Goal: Information Seeking & Learning: Learn about a topic

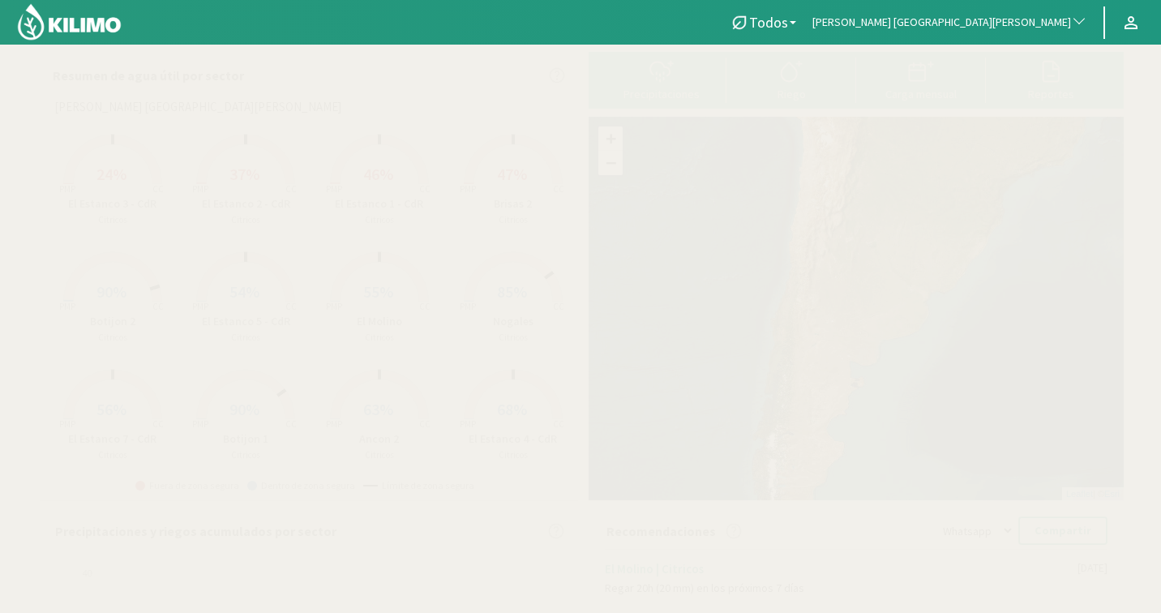
click at [1038, 24] on span "[PERSON_NAME] [GEOGRAPHIC_DATA][PERSON_NAME]" at bounding box center [941, 23] width 259 height 16
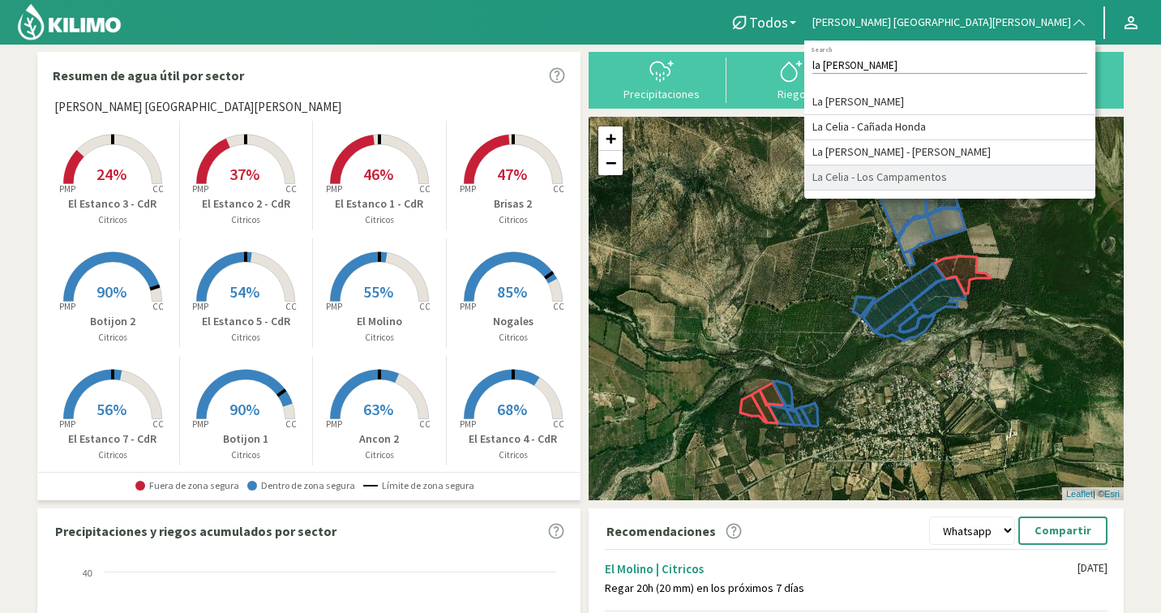
type input "la [PERSON_NAME]"
click at [1064, 191] on li "La Celia - Los Campamentos" at bounding box center [949, 177] width 291 height 25
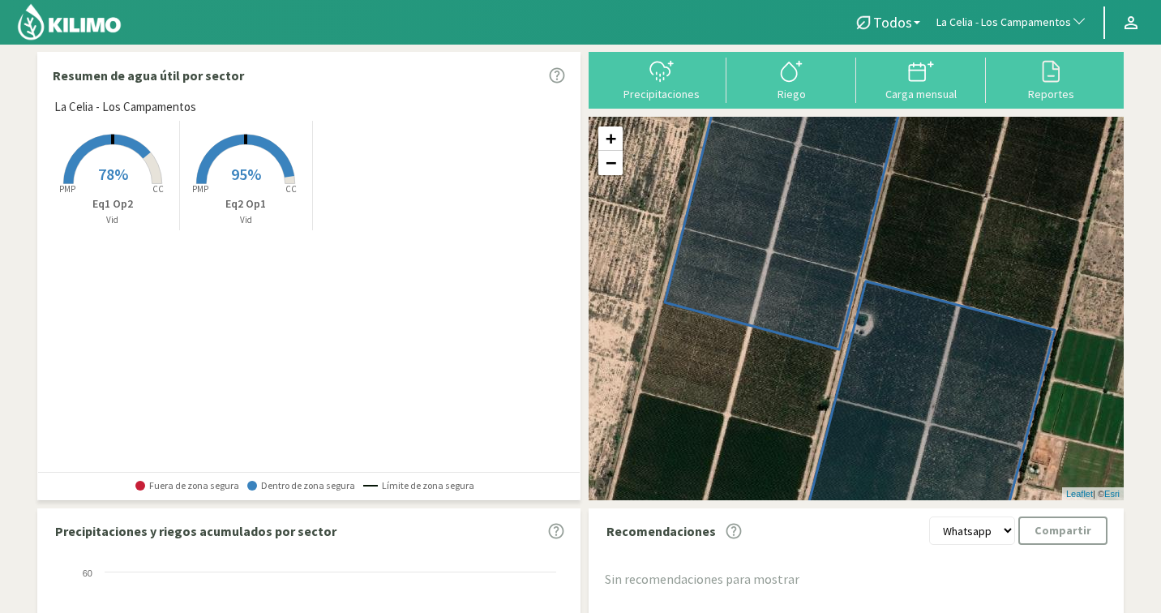
click at [260, 188] on rect at bounding box center [246, 186] width 130 height 130
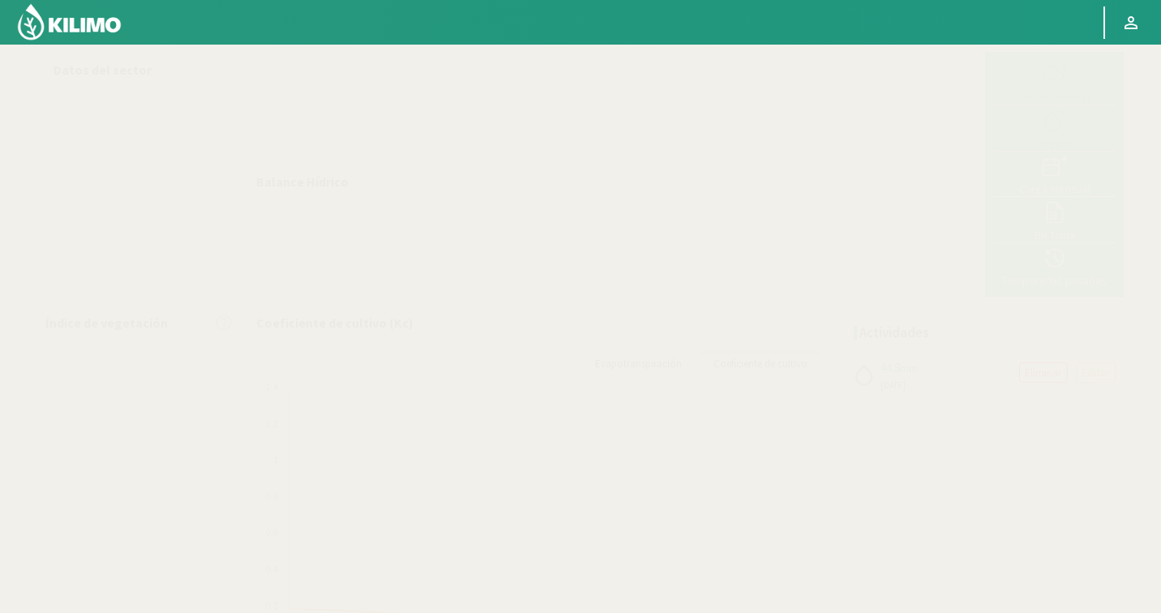
click at [779, 123] on div at bounding box center [612, 104] width 729 height 104
select select "147: Object"
select select "1: Object"
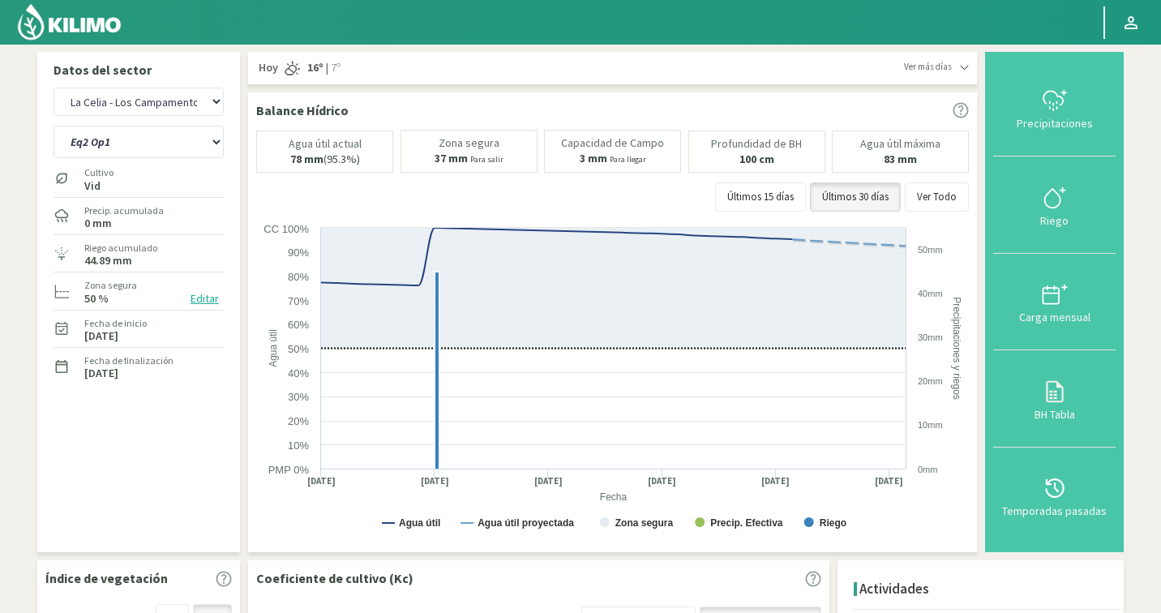
click at [964, 66] on icon at bounding box center [964, 67] width 9 height 9
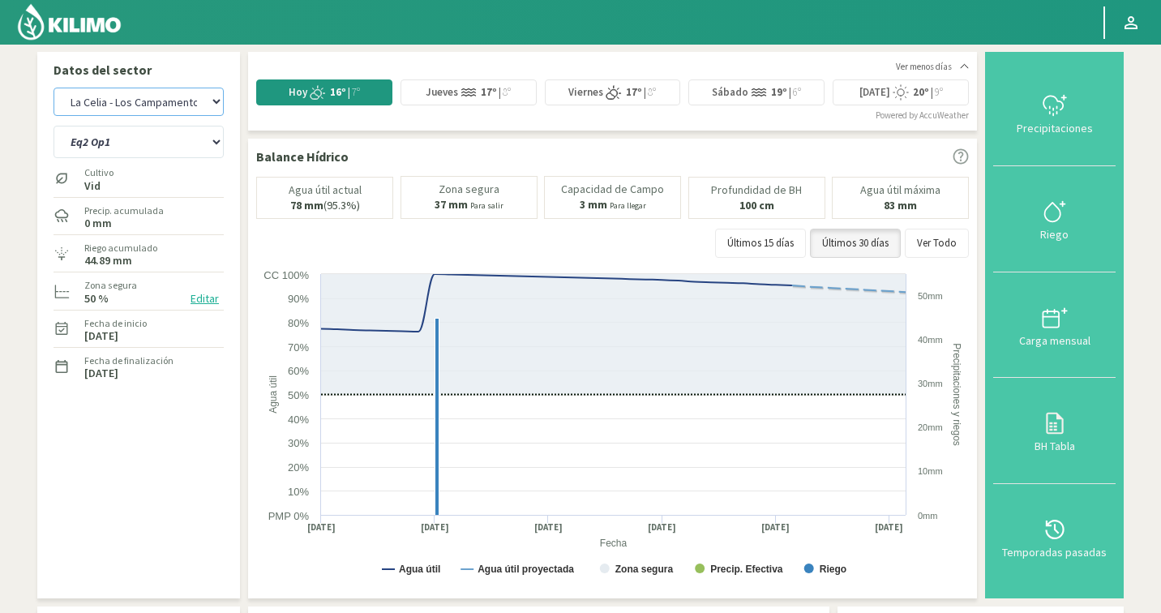
click at [126, 93] on select "Agr. Cardonal Agr. El [PERSON_NAME] Agrícola [GEOGRAPHIC_DATA] - IC Agrícola Ex…" at bounding box center [139, 102] width 170 height 28
click at [148, 144] on select "Eq1 Op2 Eq2 Op1" at bounding box center [139, 142] width 170 height 32
select select "427: Object"
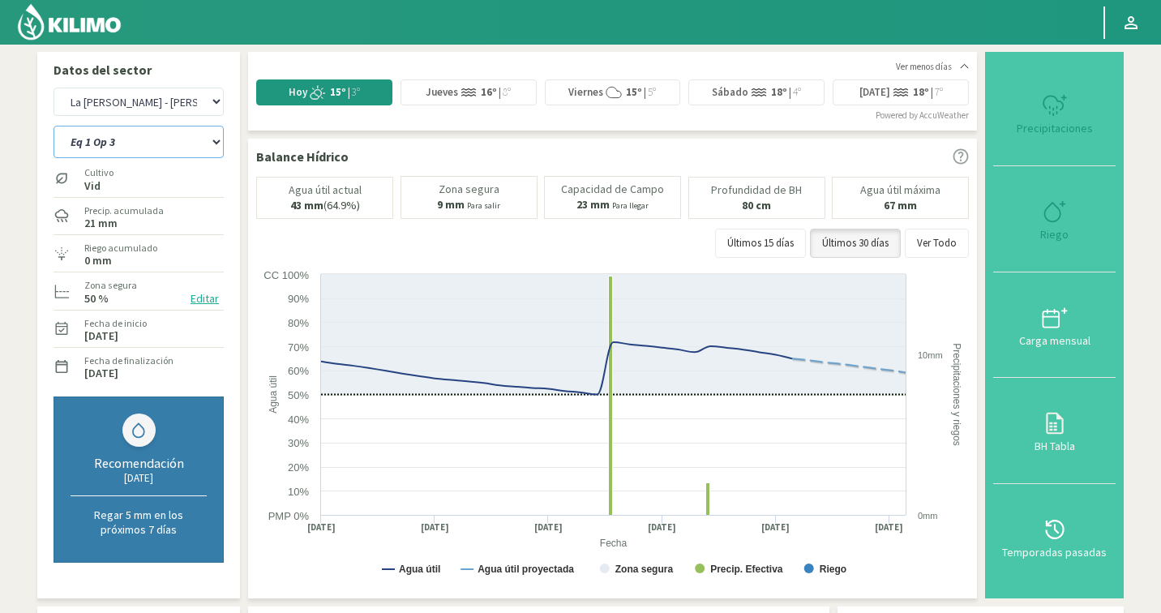
select select "5: Object"
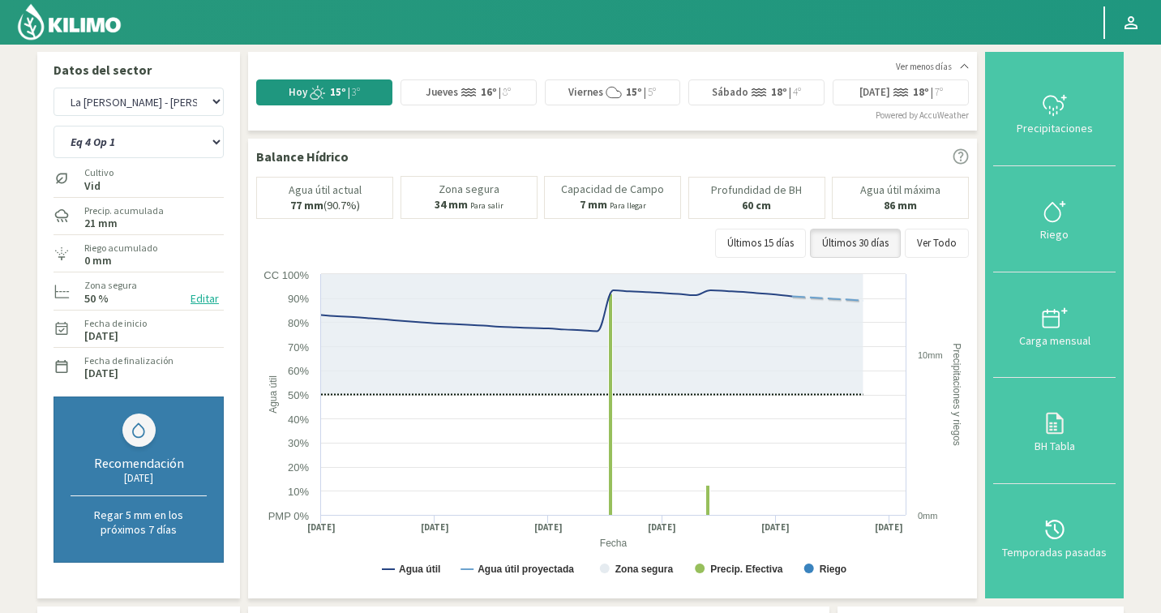
select select "708: Object"
select select "11: Object"
click at [101, 105] on select "Agr. Cardonal Agr. El [PERSON_NAME] Agrícola [GEOGRAPHIC_DATA] - IC Agrícola Ex…" at bounding box center [139, 102] width 170 height 28
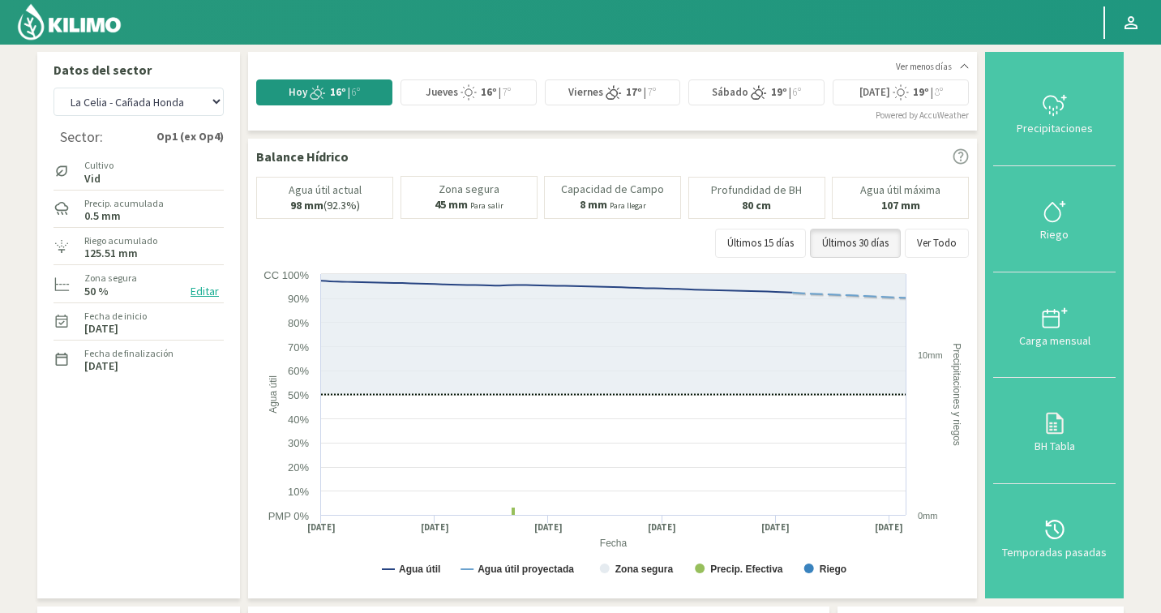
click at [962, 68] on div "Ver menos días" at bounding box center [932, 67] width 73 height 14
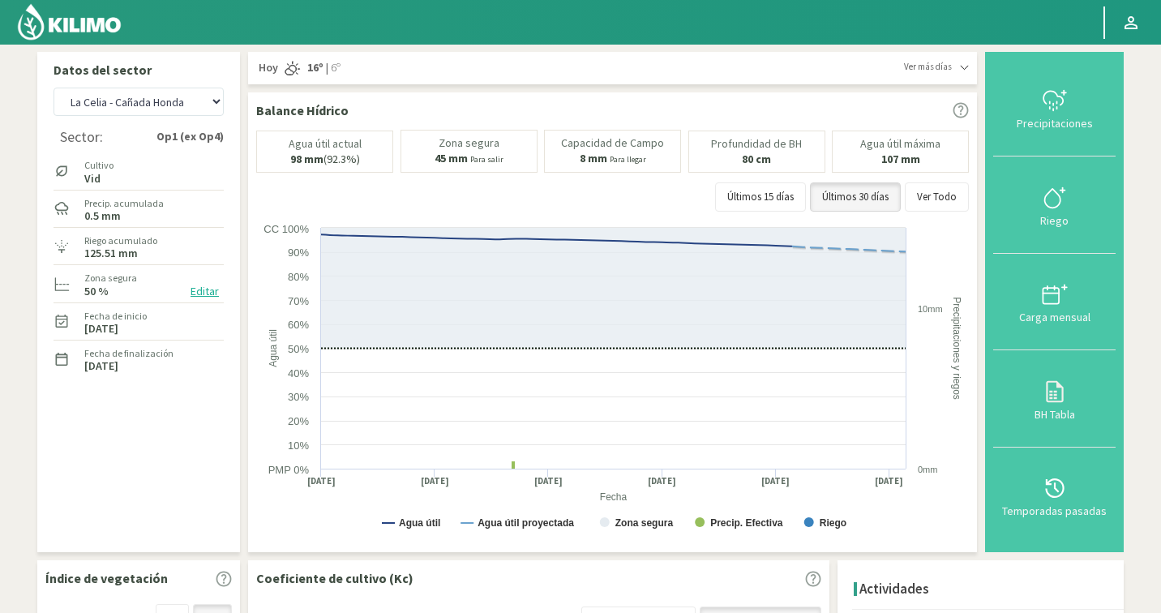
click at [962, 67] on div "Ver más días" at bounding box center [936, 67] width 65 height 14
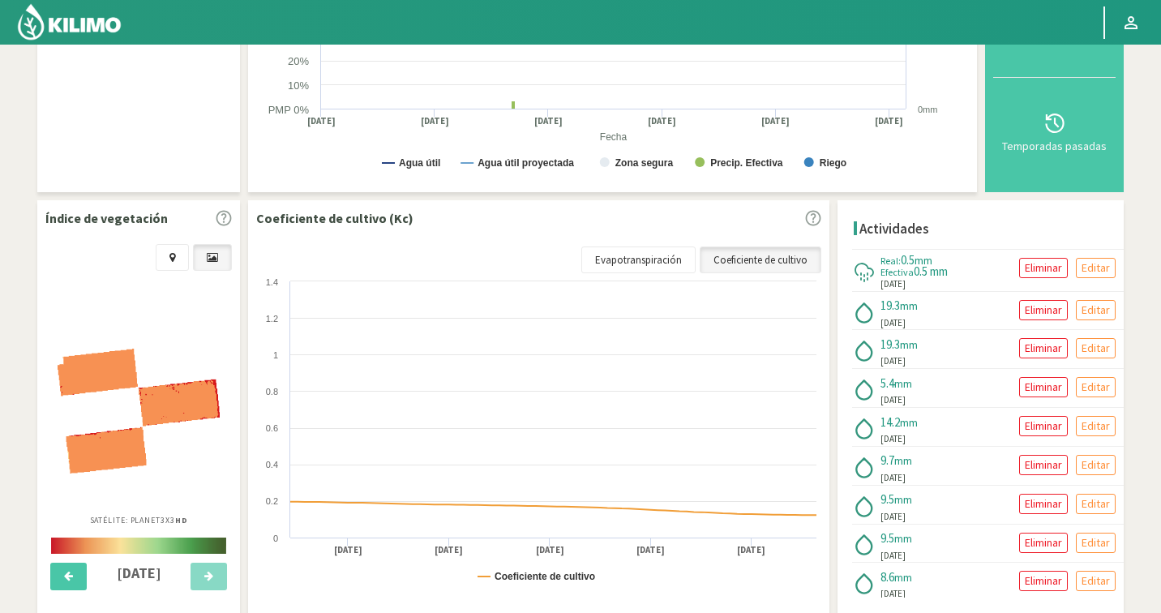
scroll to position [485, 0]
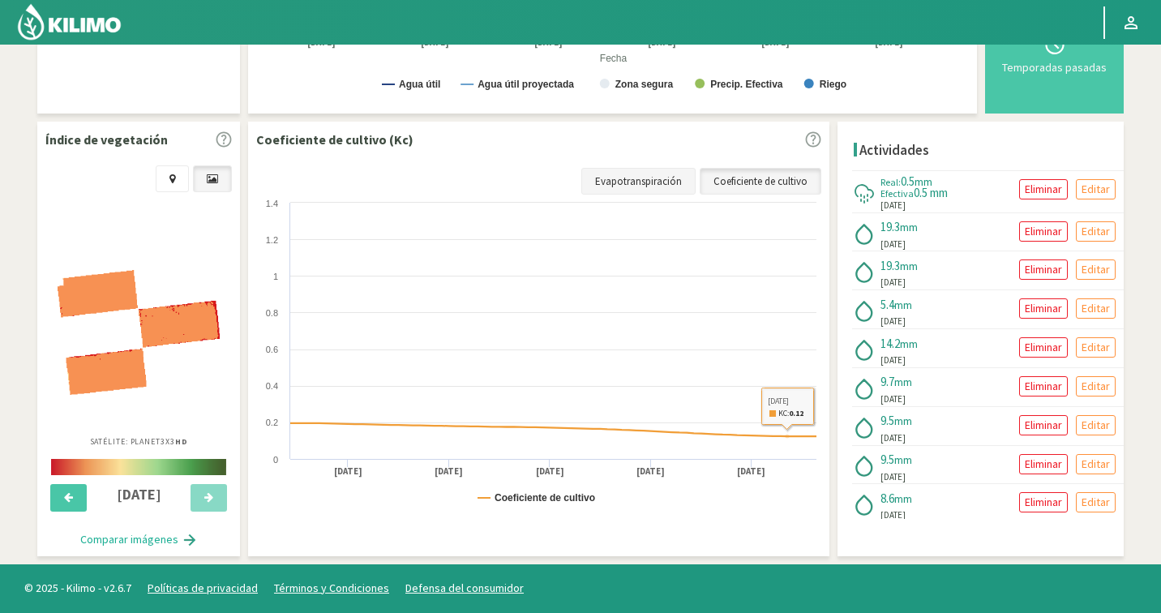
click at [662, 180] on link "Evapotranspiración" at bounding box center [638, 182] width 114 height 28
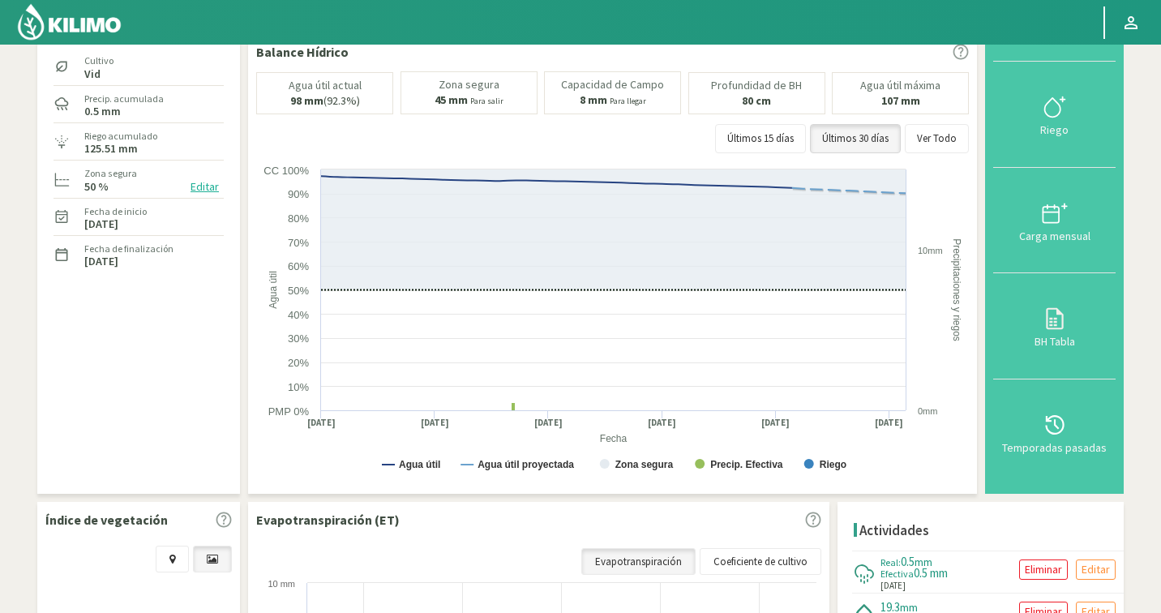
scroll to position [25, 0]
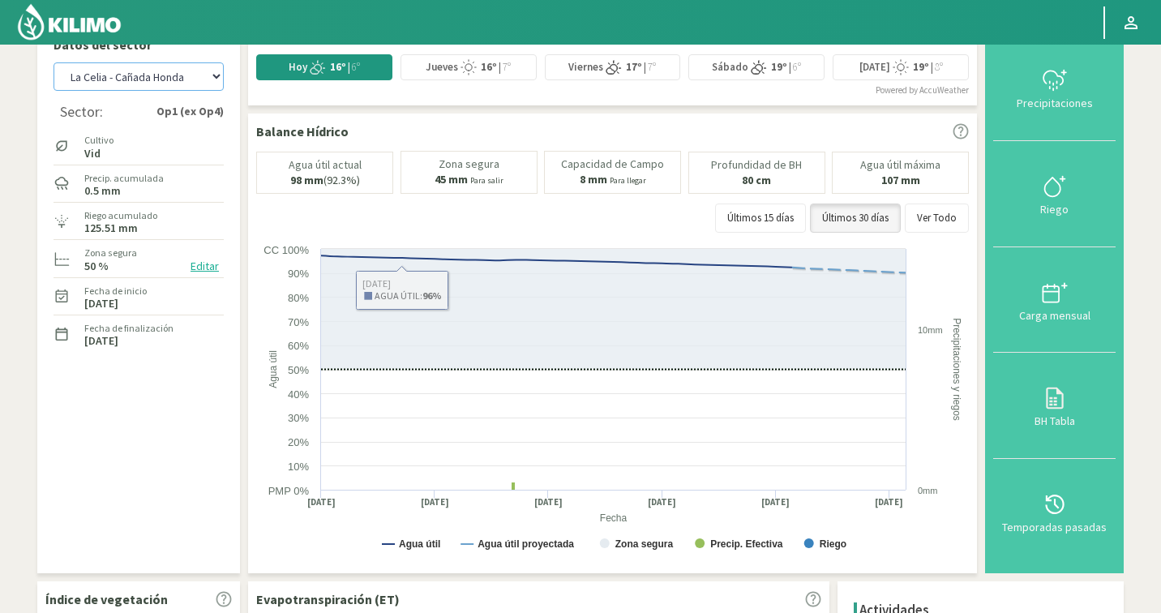
click at [118, 75] on select "Agr. Cardonal Agr. El [PERSON_NAME] Agrícola [GEOGRAPHIC_DATA] - IC Agrícola Ex…" at bounding box center [139, 76] width 170 height 28
click at [134, 81] on select "Agr. Cardonal Agr. El [PERSON_NAME] Agrícola [GEOGRAPHIC_DATA] - IC Agrícola Ex…" at bounding box center [139, 76] width 170 height 28
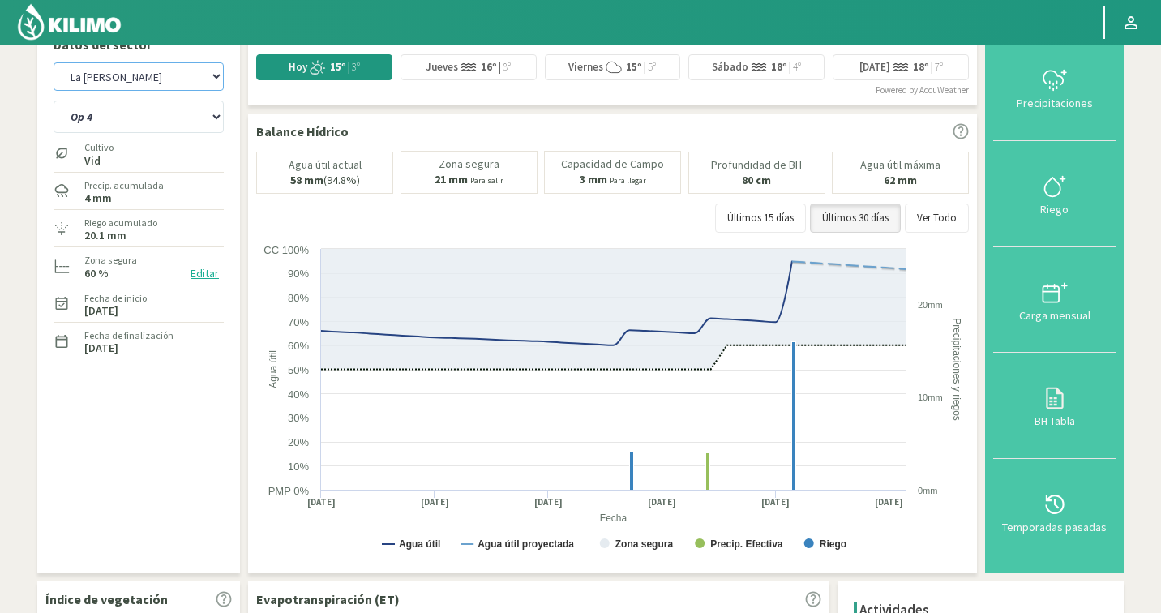
click at [109, 84] on select "Agr. Cardonal Agr. El [PERSON_NAME] Agrícola [GEOGRAPHIC_DATA] - IC Agrícola Ex…" at bounding box center [139, 76] width 170 height 28
select select "1551: Object"
select select "2: Object"
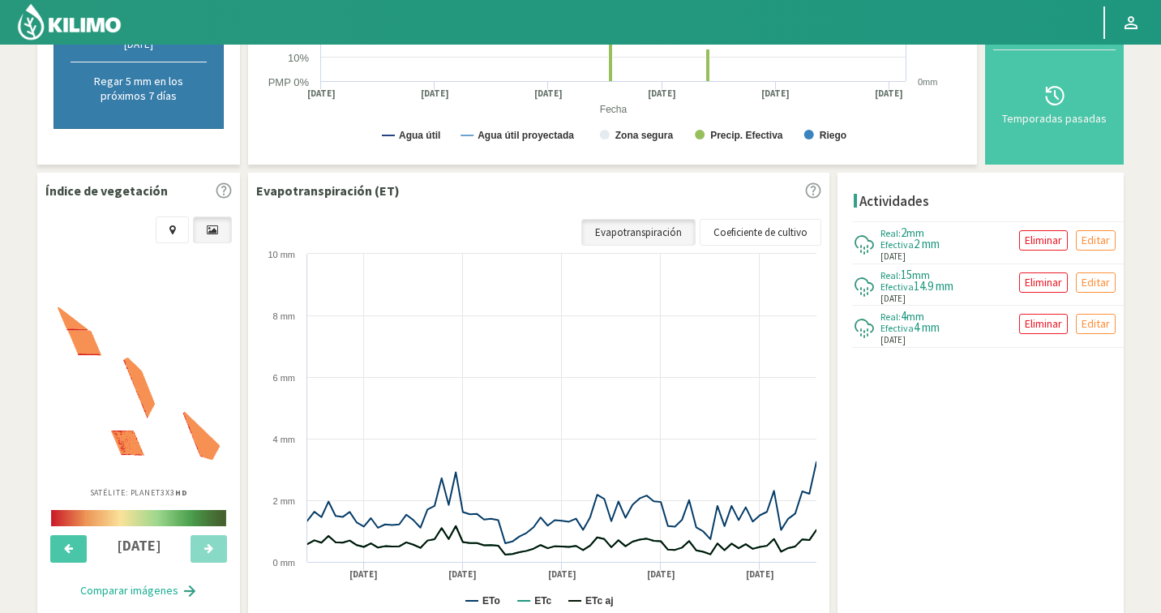
scroll to position [508, 0]
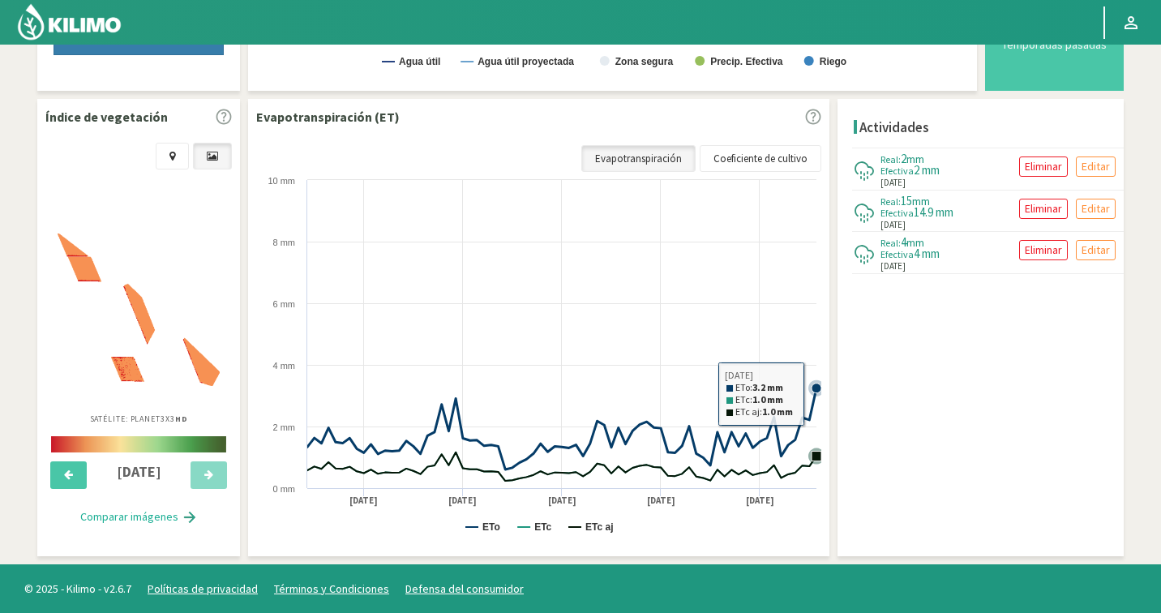
click at [816, 387] on icon at bounding box center [817, 388] width 10 height 10
